Goal: Navigation & Orientation: Find specific page/section

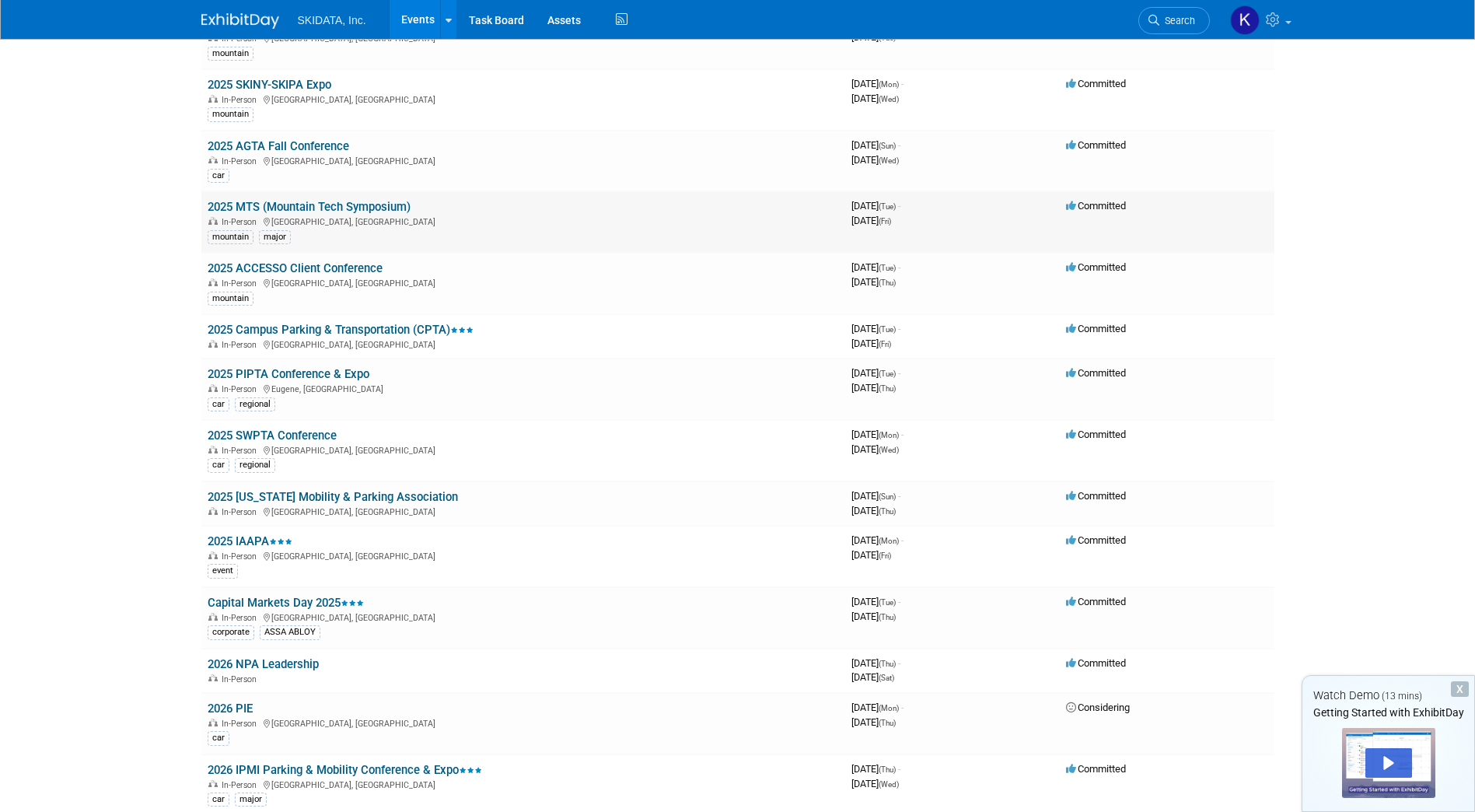
scroll to position [311, 0]
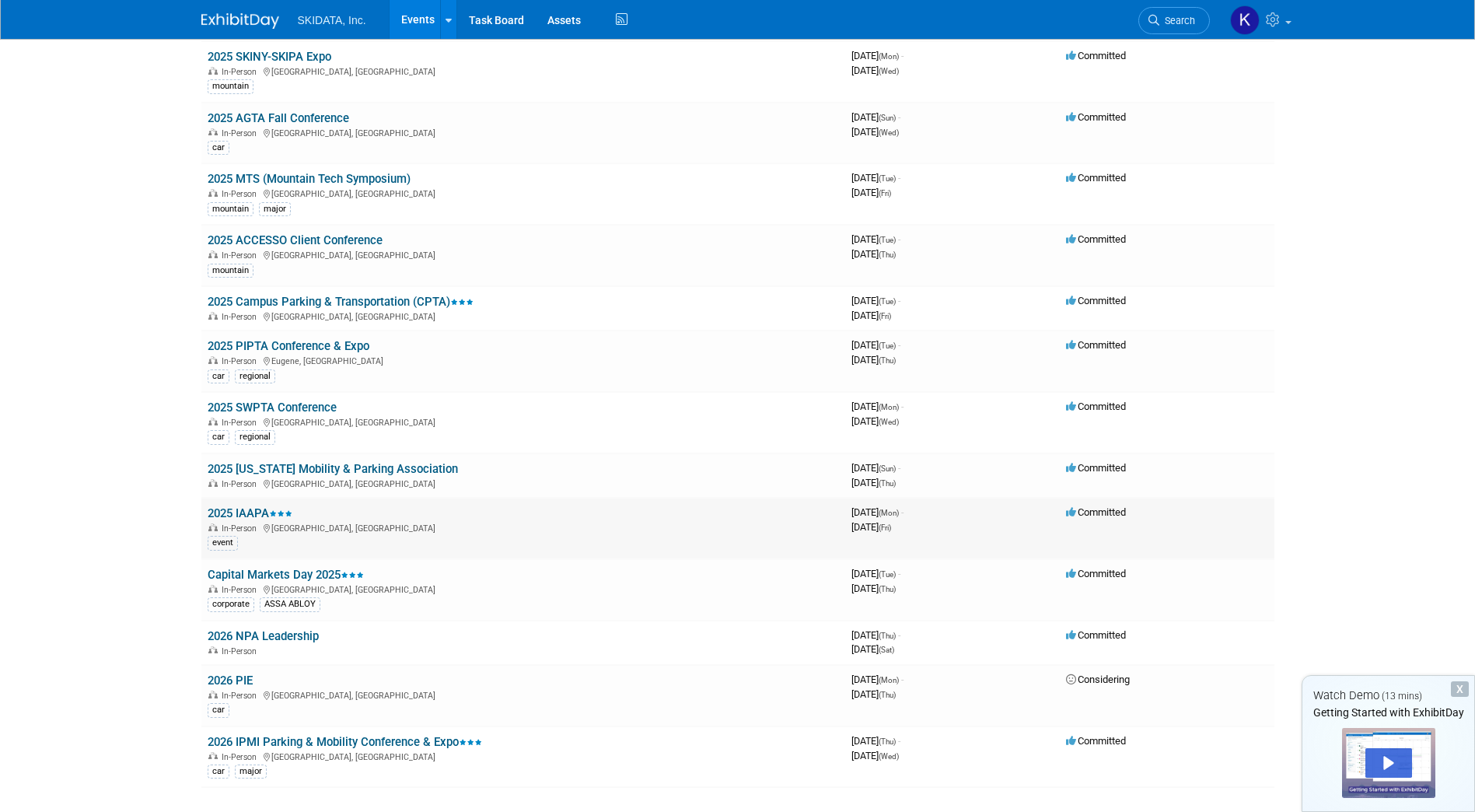
click at [258, 511] on link "2025 IAAPA" at bounding box center [250, 513] width 85 height 14
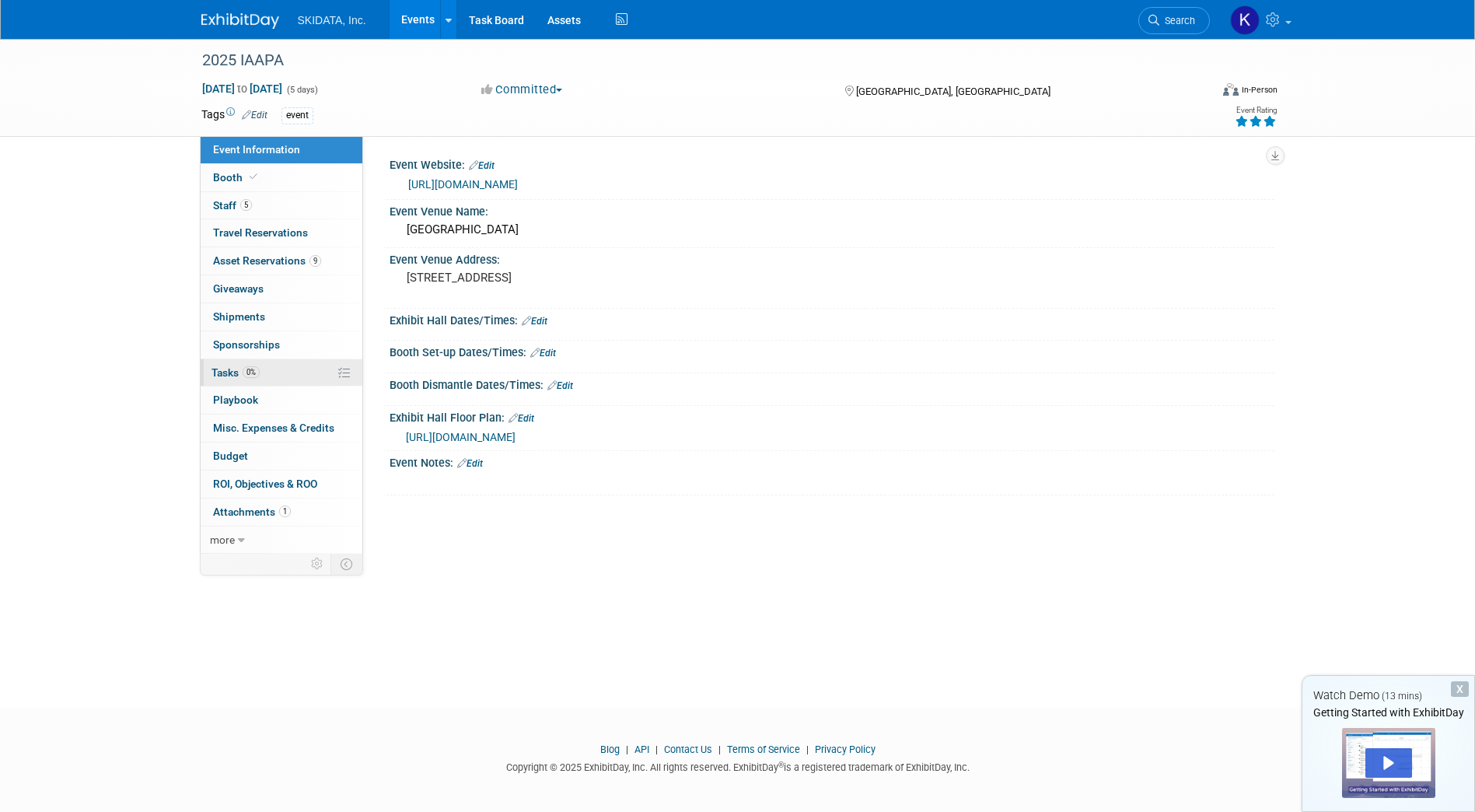
click at [223, 366] on span "Tasks 0%" at bounding box center [236, 372] width 48 height 12
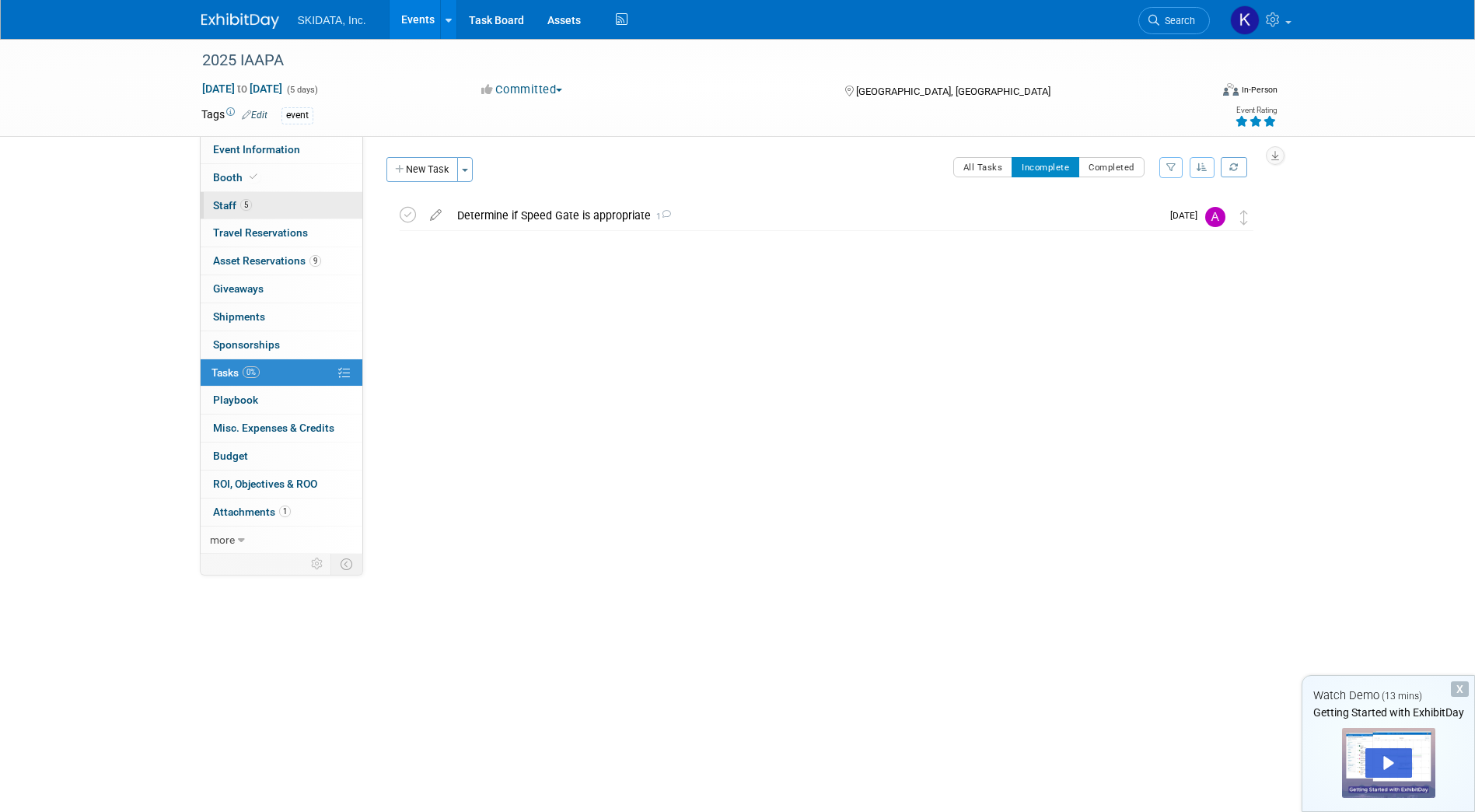
click at [224, 202] on span "Staff 5" at bounding box center [232, 205] width 39 height 12
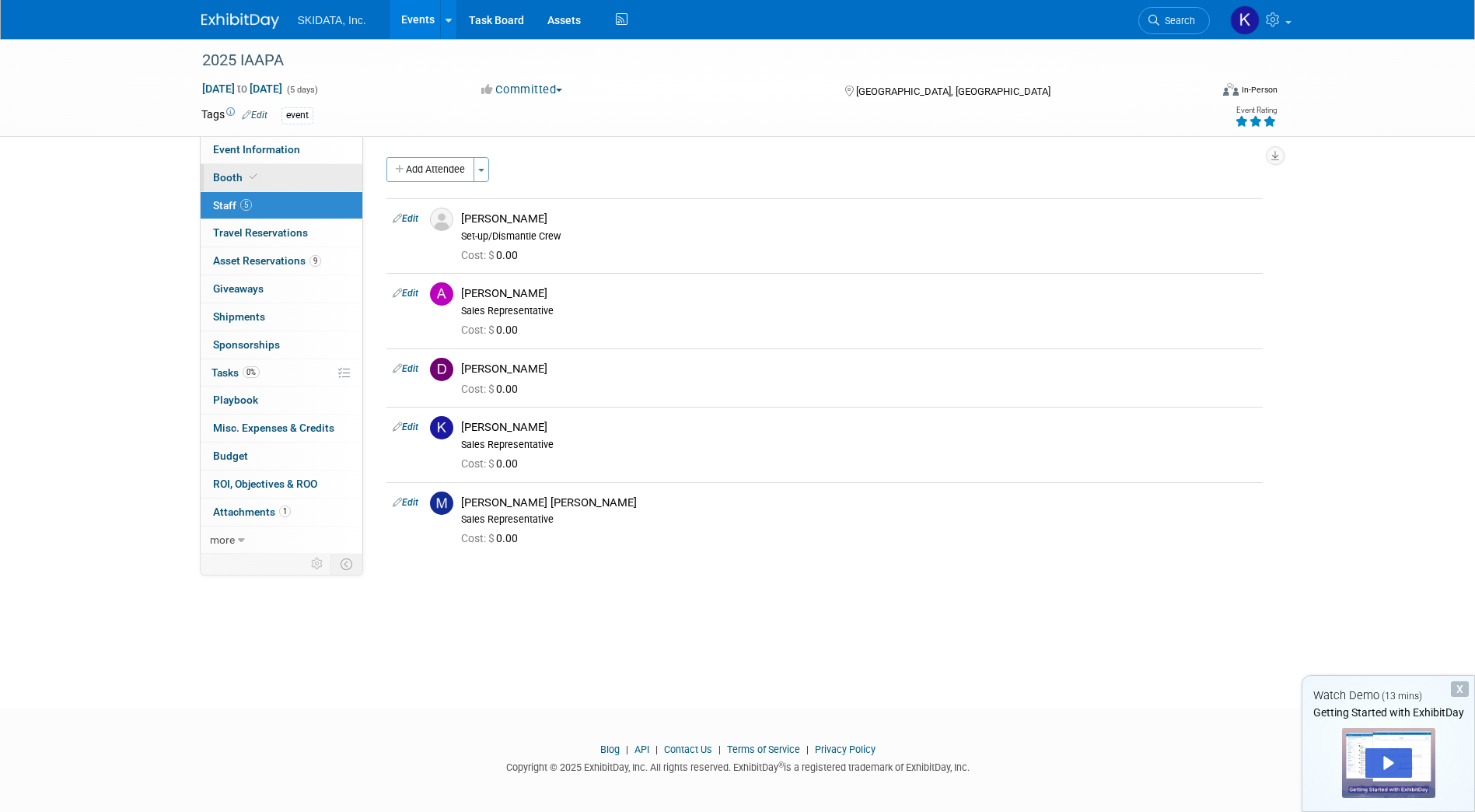
click at [228, 179] on span "Booth" at bounding box center [236, 177] width 47 height 12
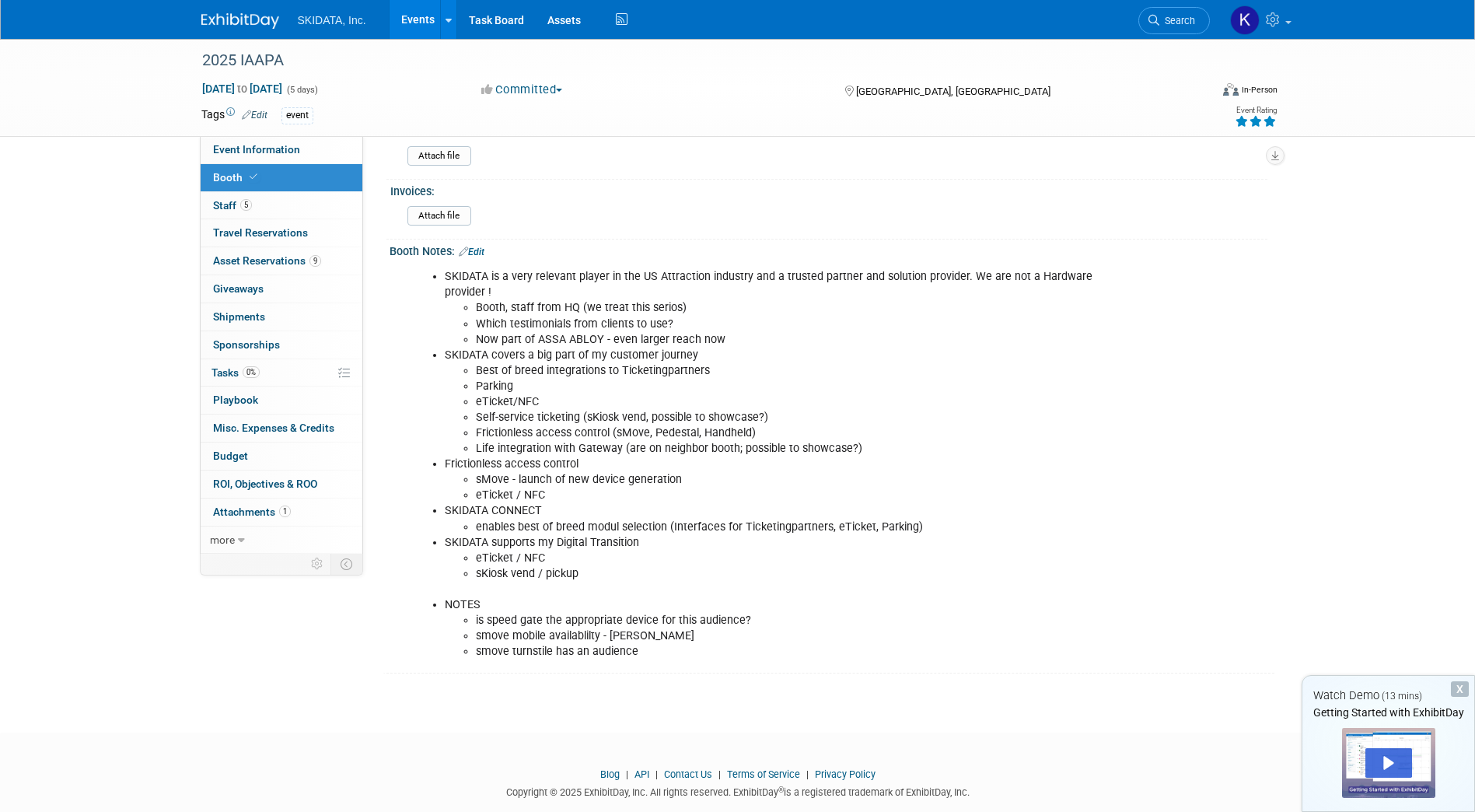
scroll to position [371, 0]
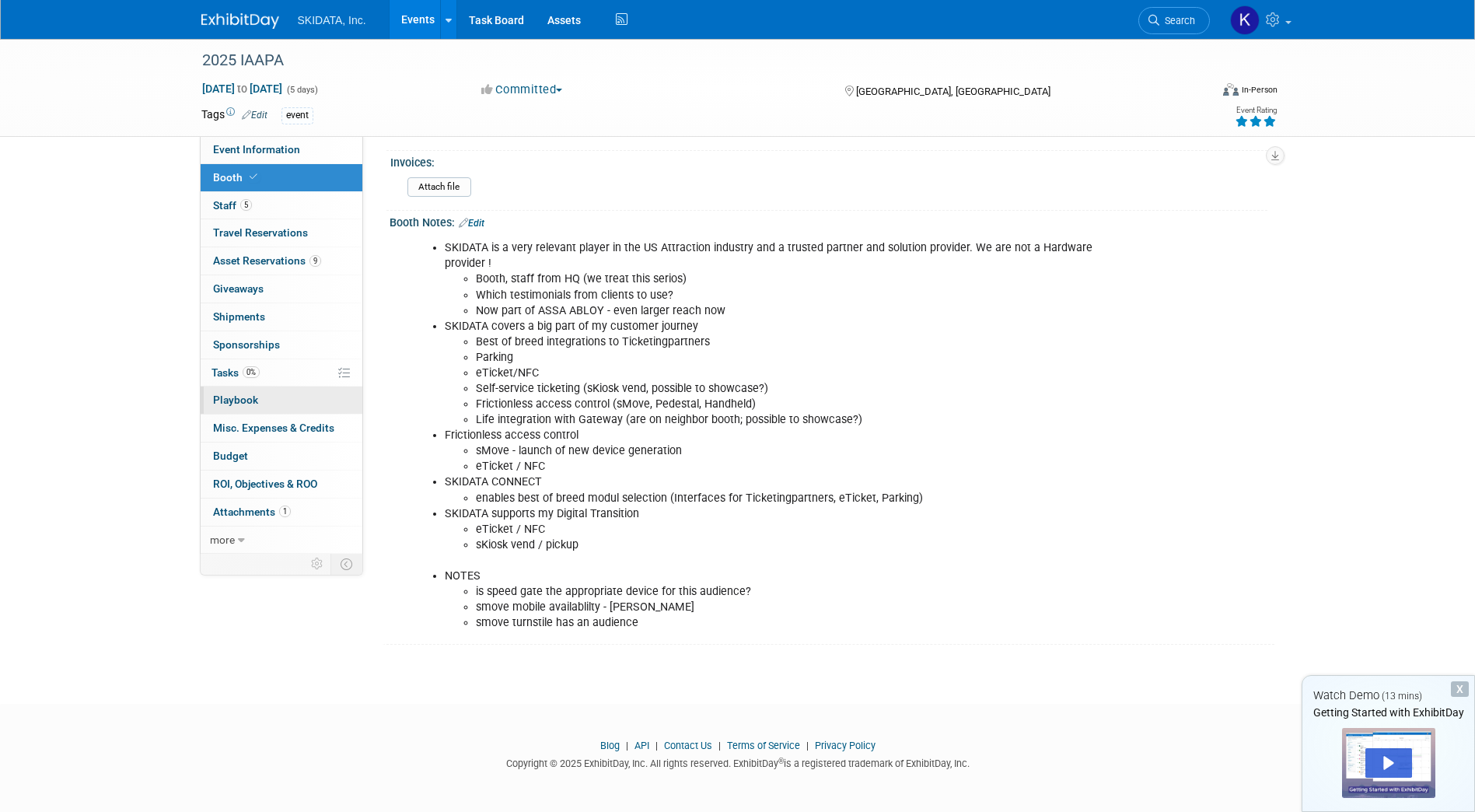
click at [240, 390] on link "0 Playbook 0" at bounding box center [281, 400] width 161 height 28
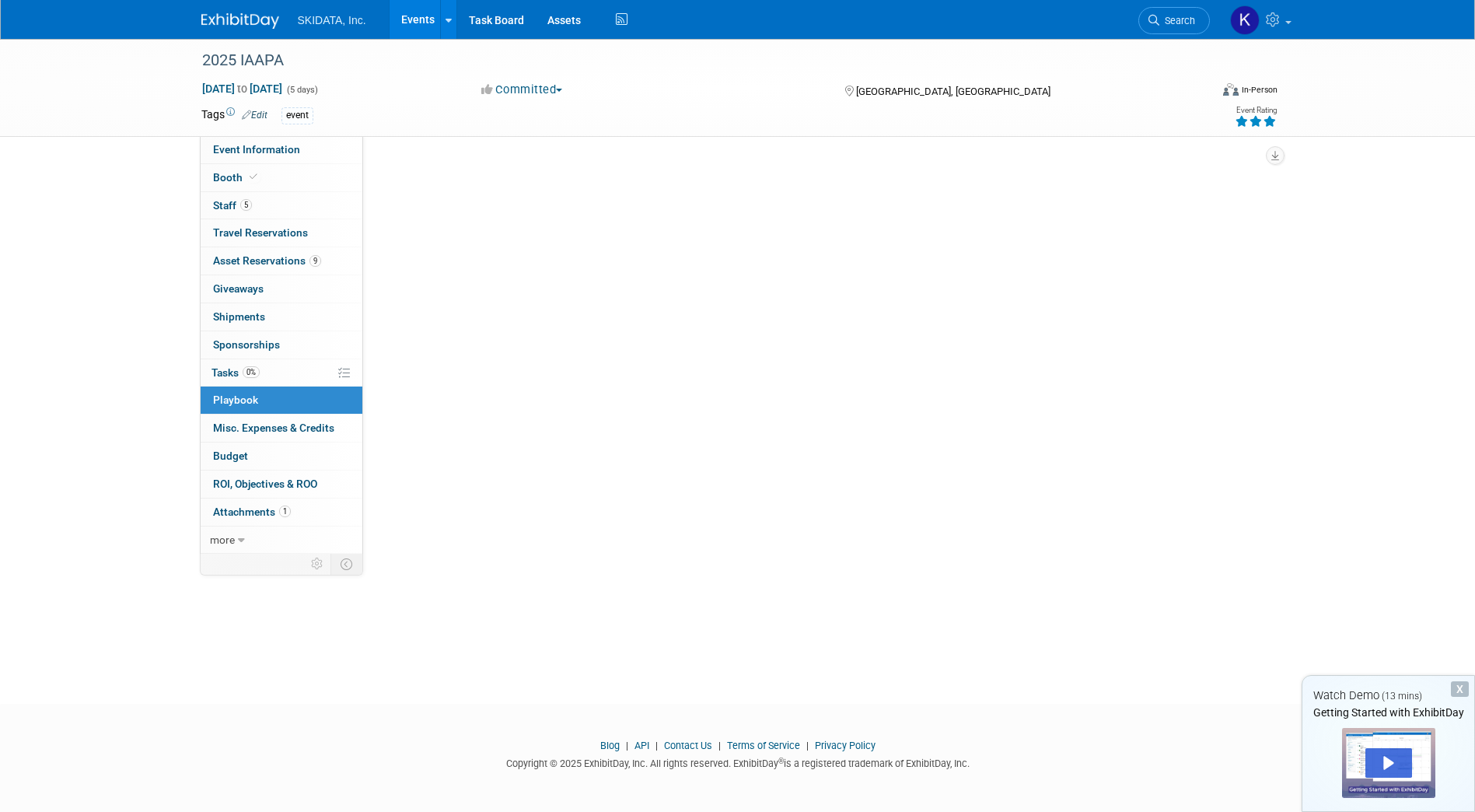
scroll to position [0, 0]
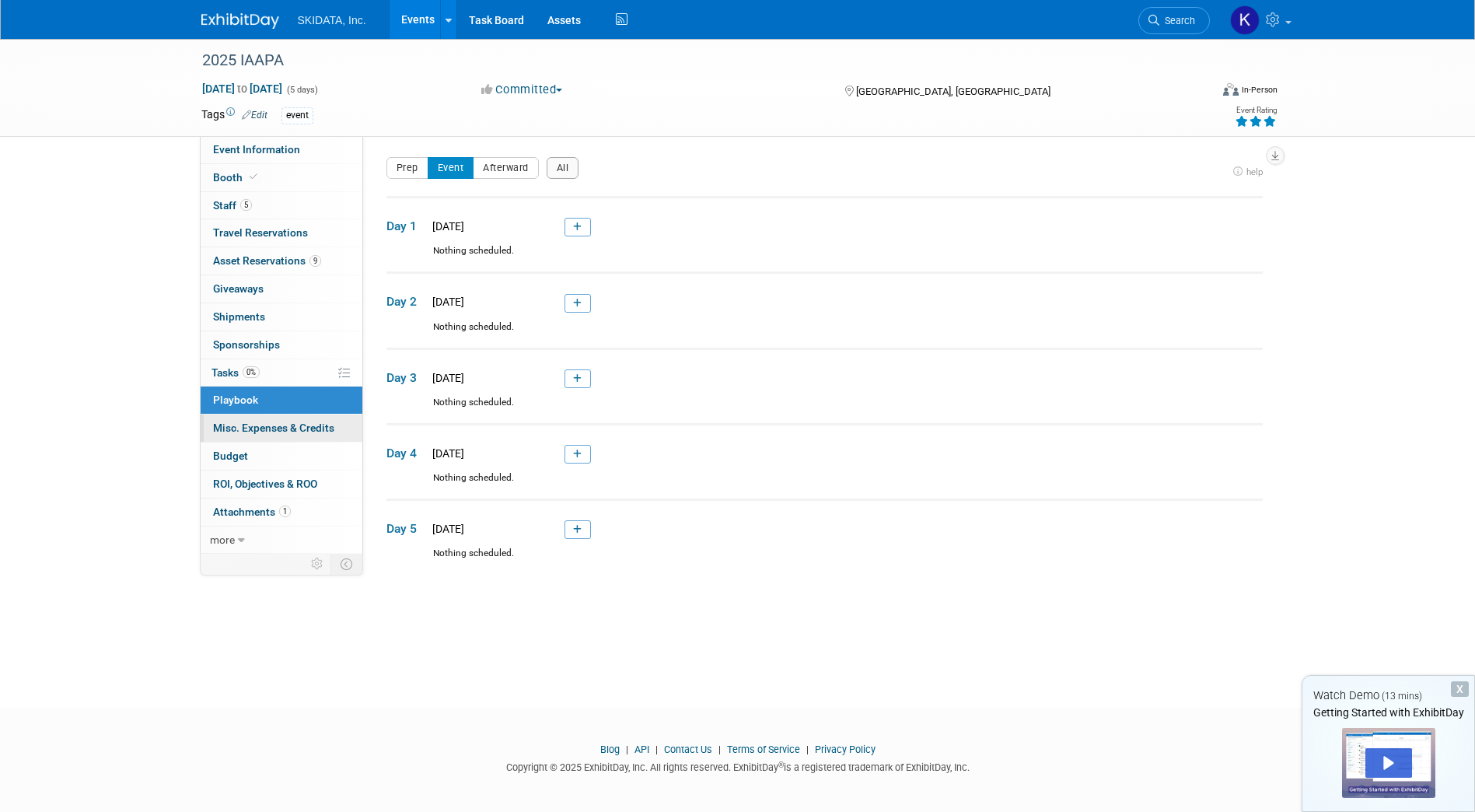
click at [246, 426] on span "Misc. Expenses & Credits 0" at bounding box center [274, 427] width 122 height 12
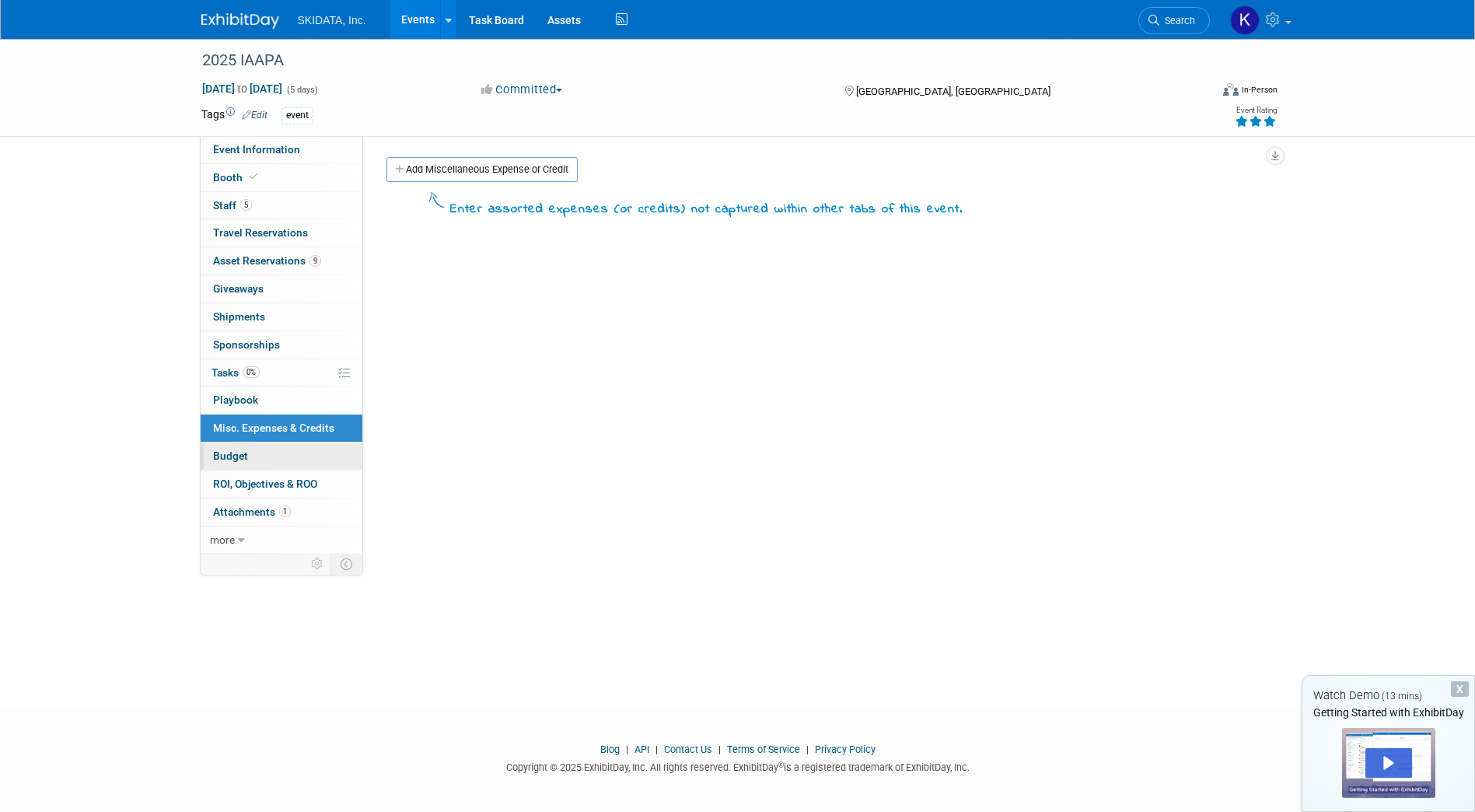
click at [234, 455] on span "Budget" at bounding box center [230, 456] width 35 height 12
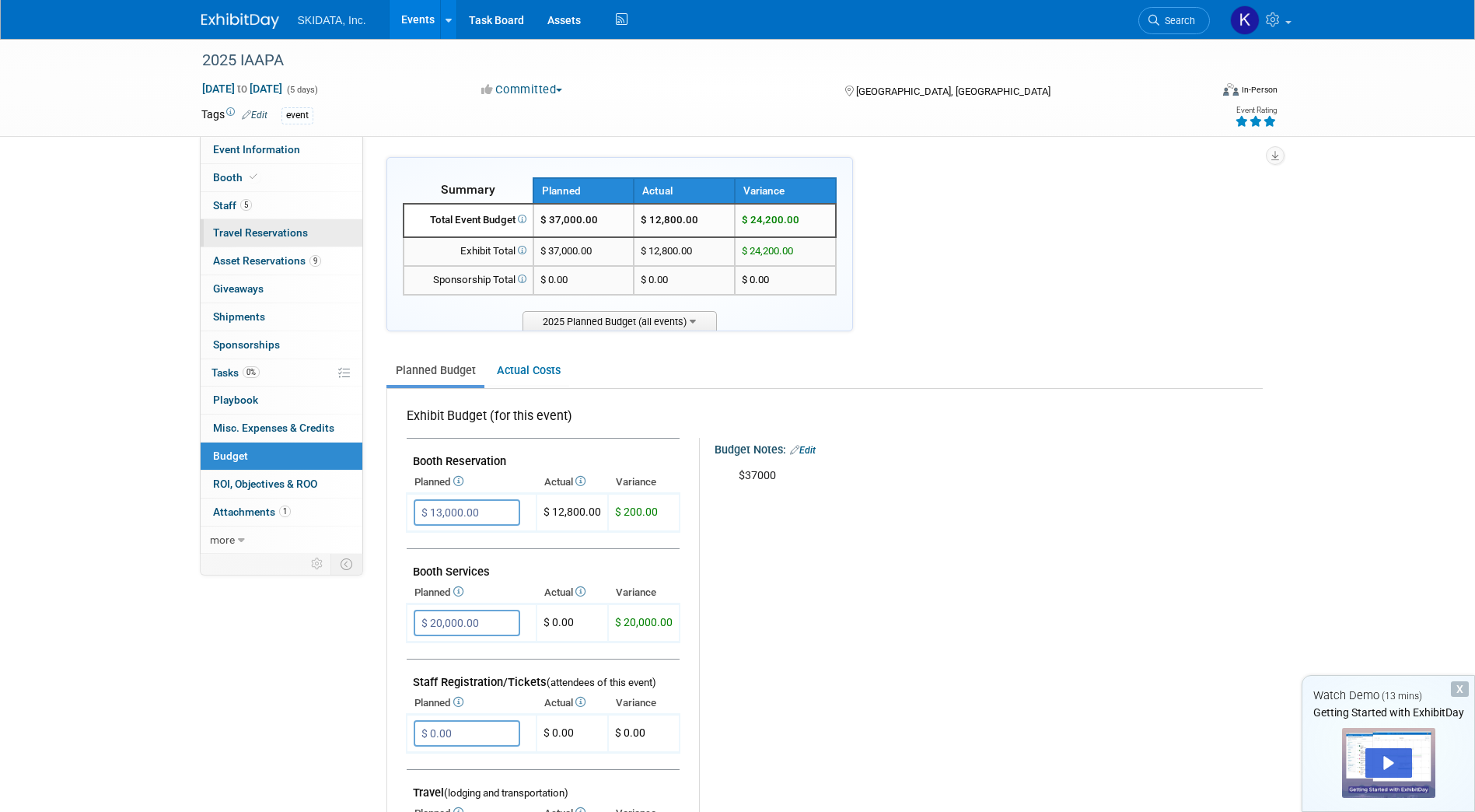
click at [249, 237] on span "Travel Reservations 0" at bounding box center [261, 232] width 95 height 12
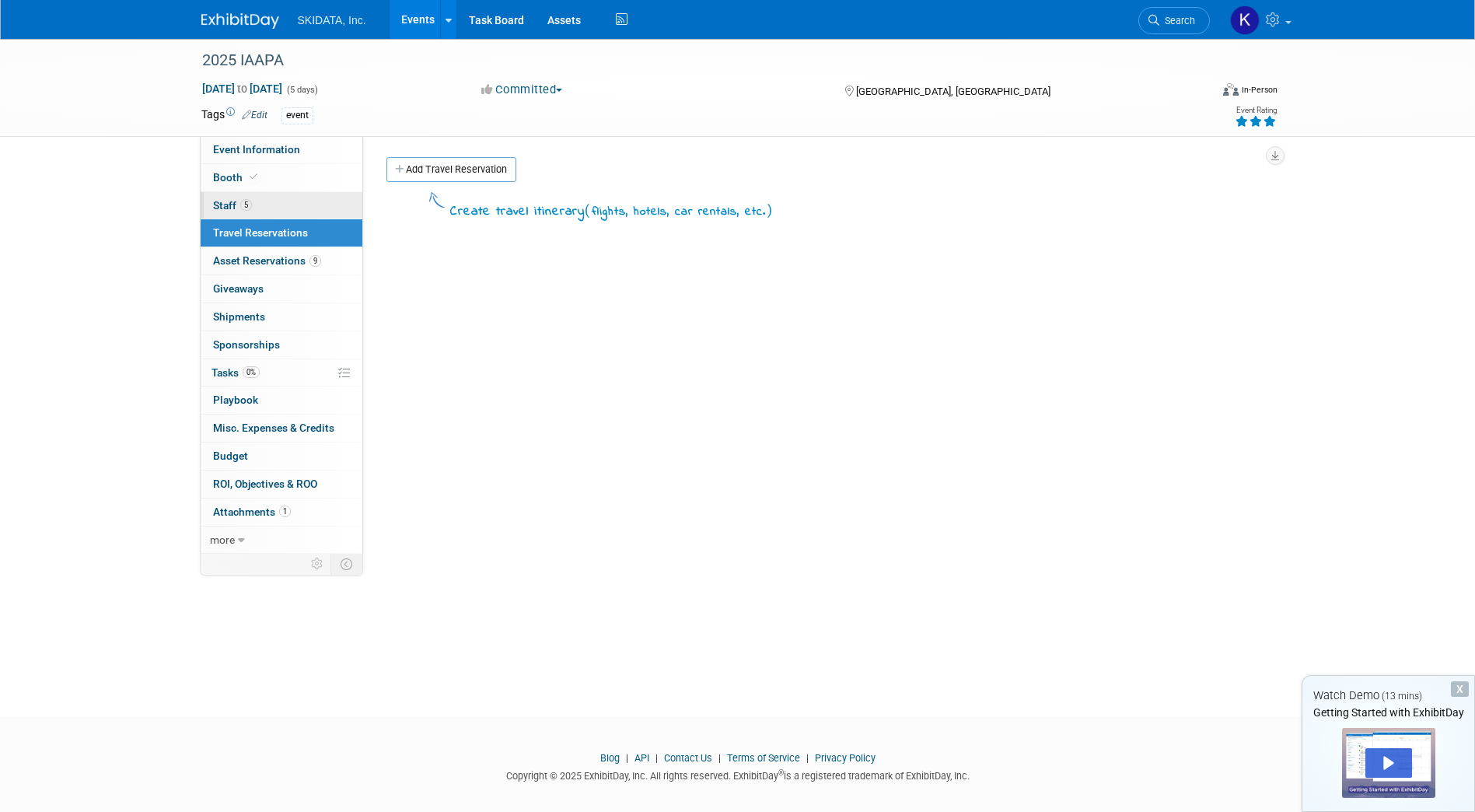
click at [216, 201] on span "Staff 5" at bounding box center [232, 205] width 39 height 12
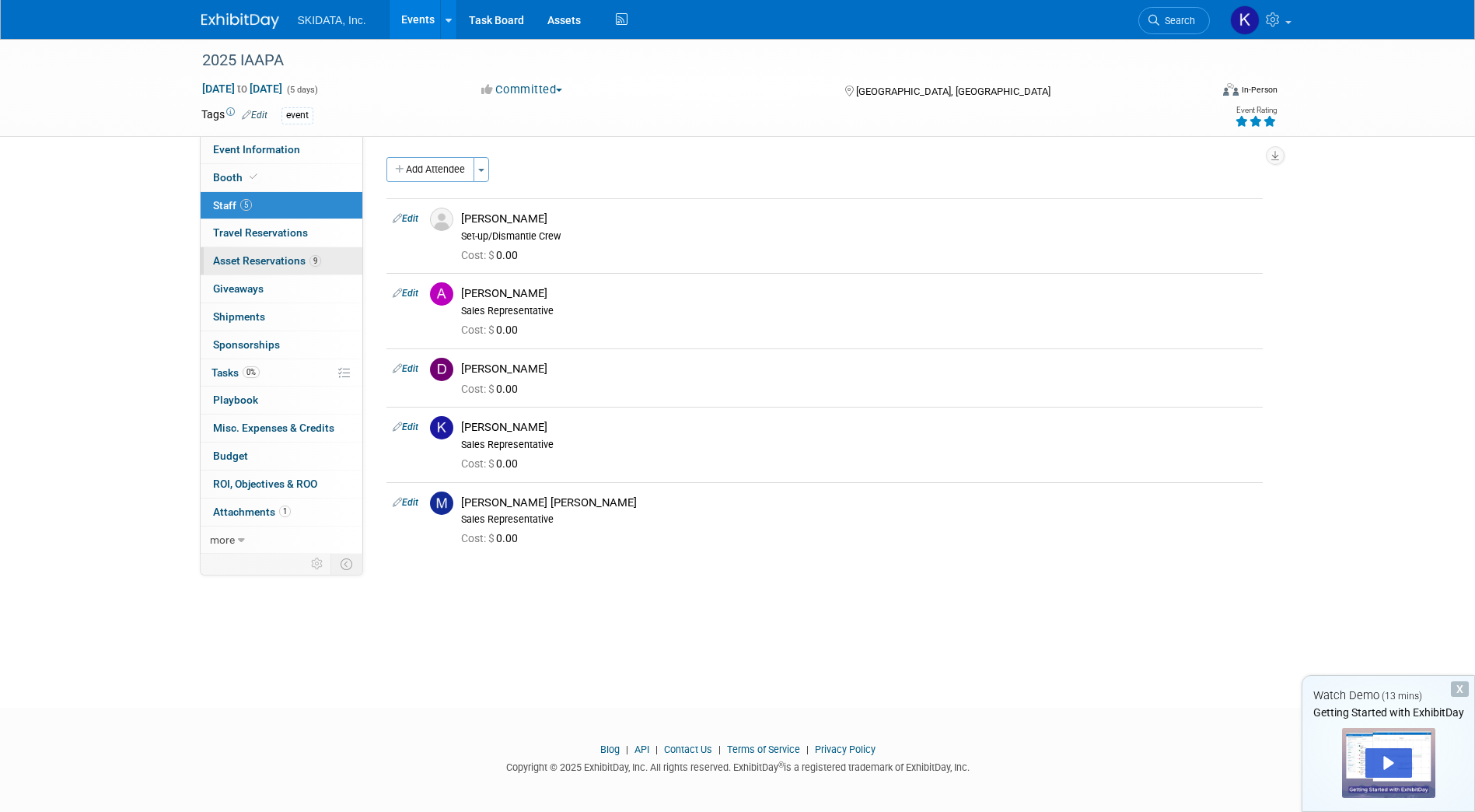
click at [224, 261] on span "Asset Reservations 9" at bounding box center [267, 261] width 108 height 12
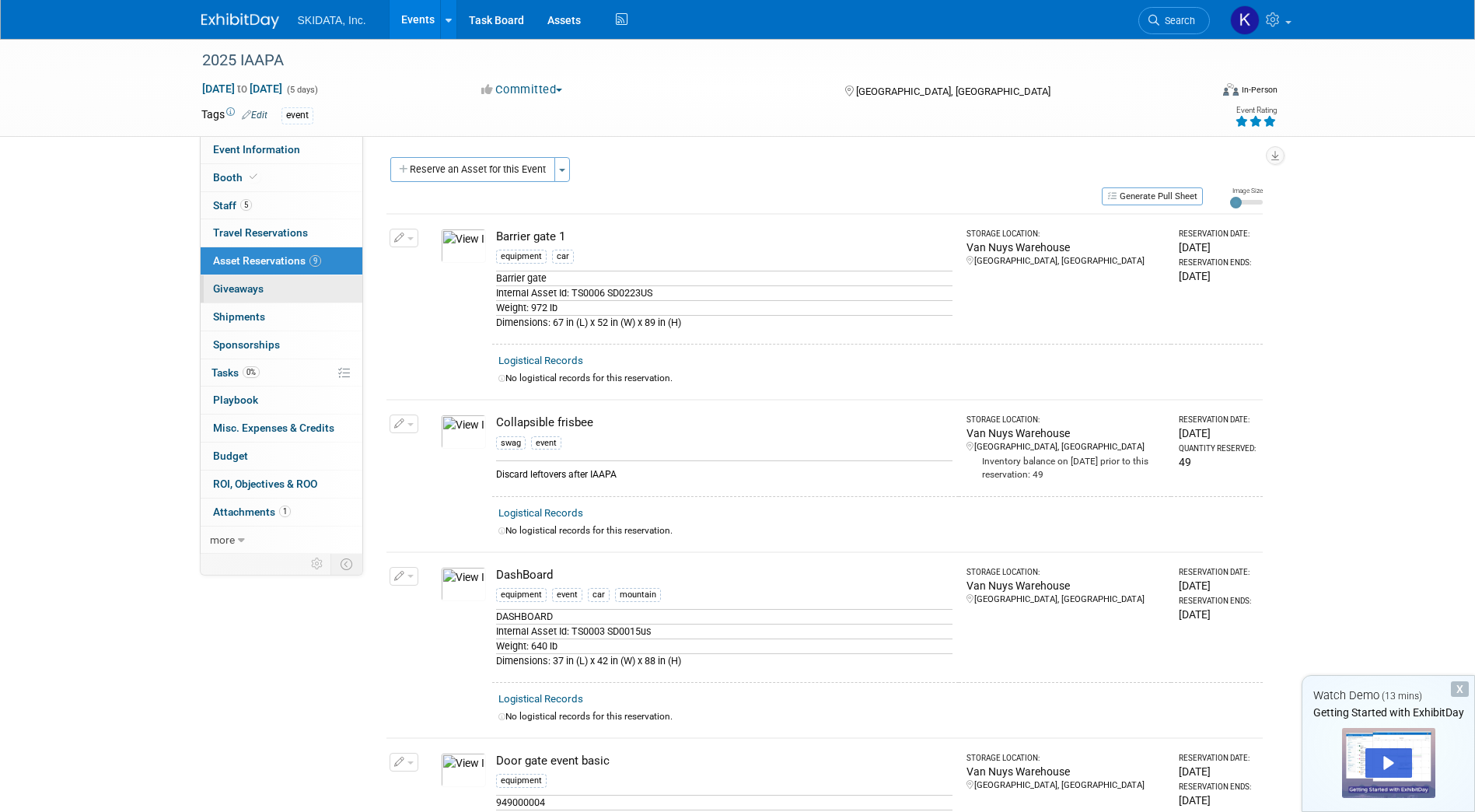
click at [223, 286] on span "Giveaways 0" at bounding box center [238, 288] width 51 height 12
